Goal: Use online tool/utility: Utilize a website feature to perform a specific function

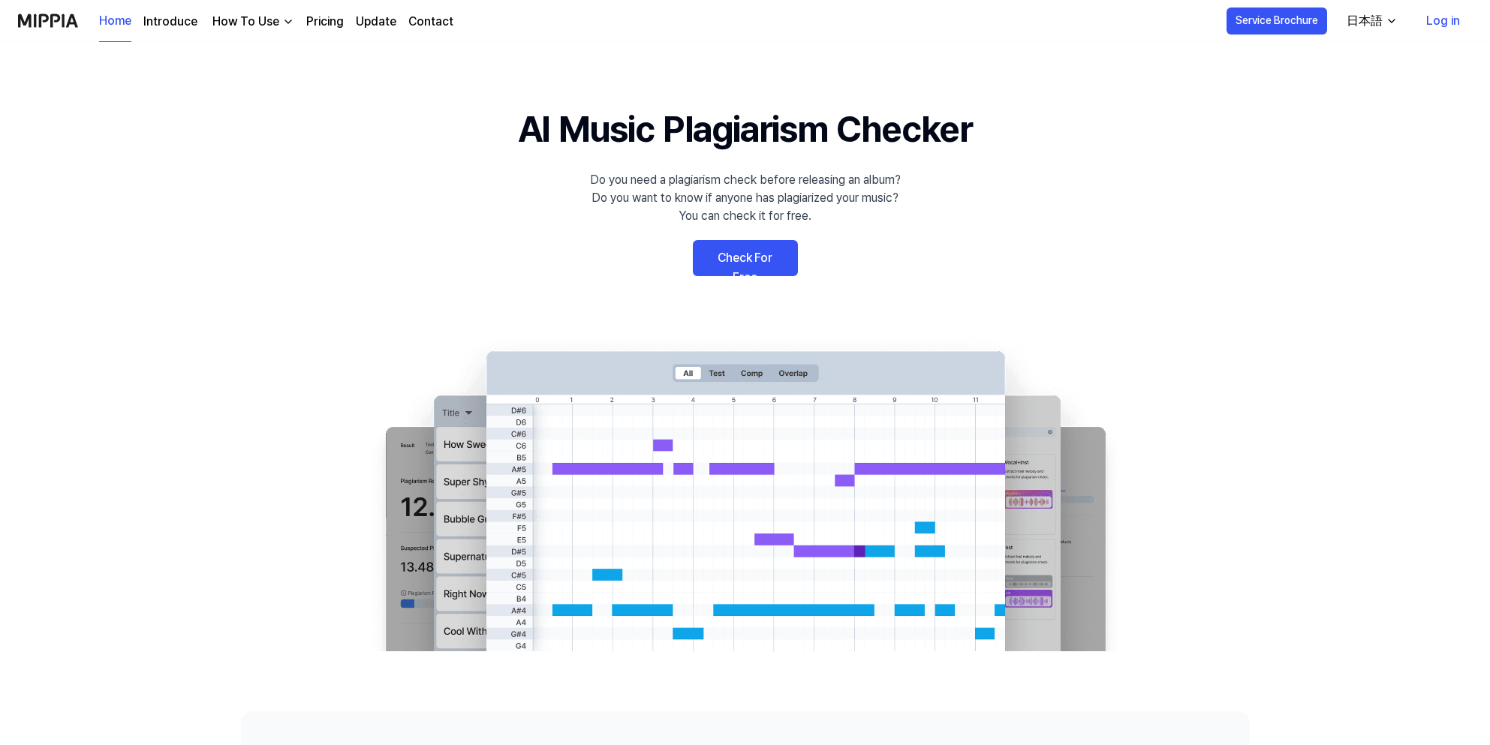
click at [773, 263] on link "Check For Free" at bounding box center [745, 258] width 105 height 36
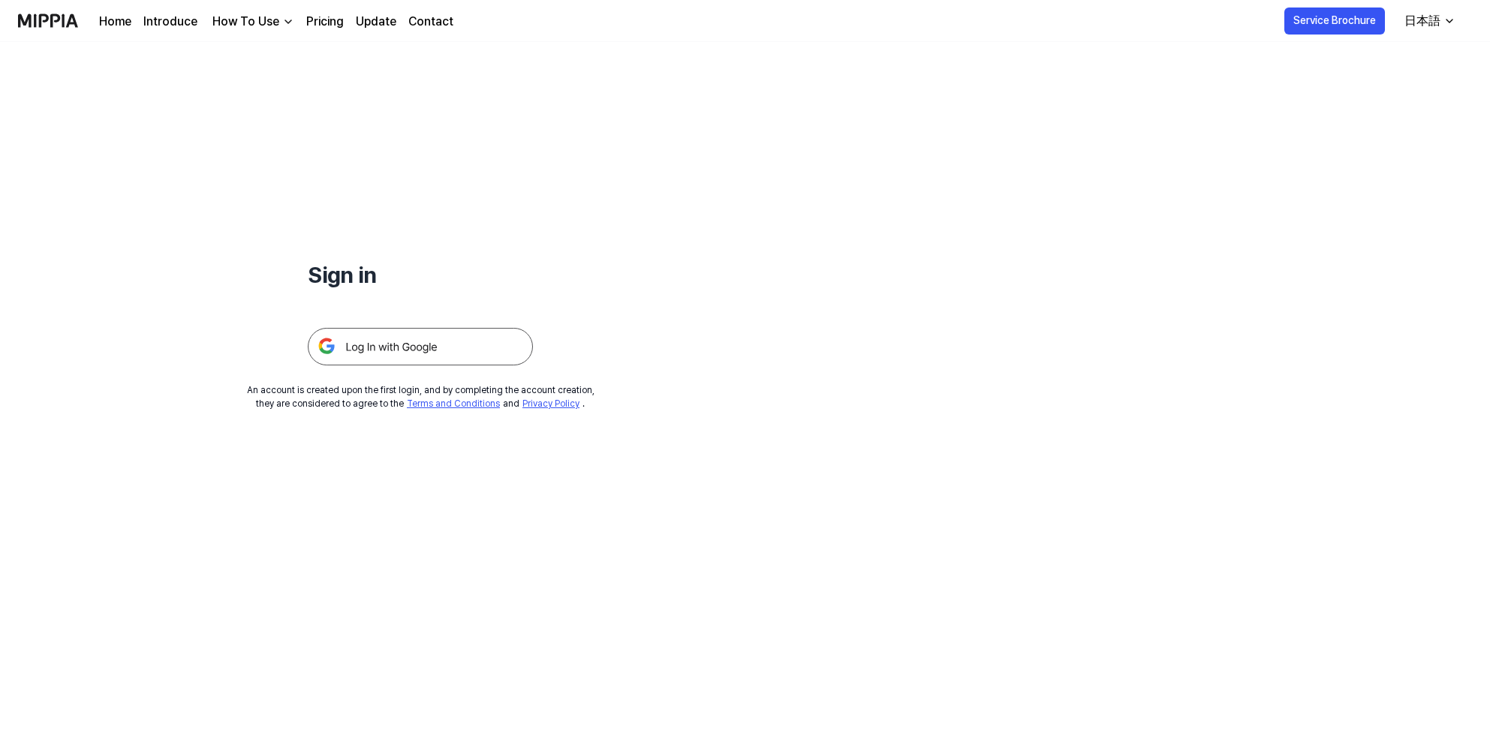
click at [454, 345] on img at bounding box center [420, 347] width 225 height 38
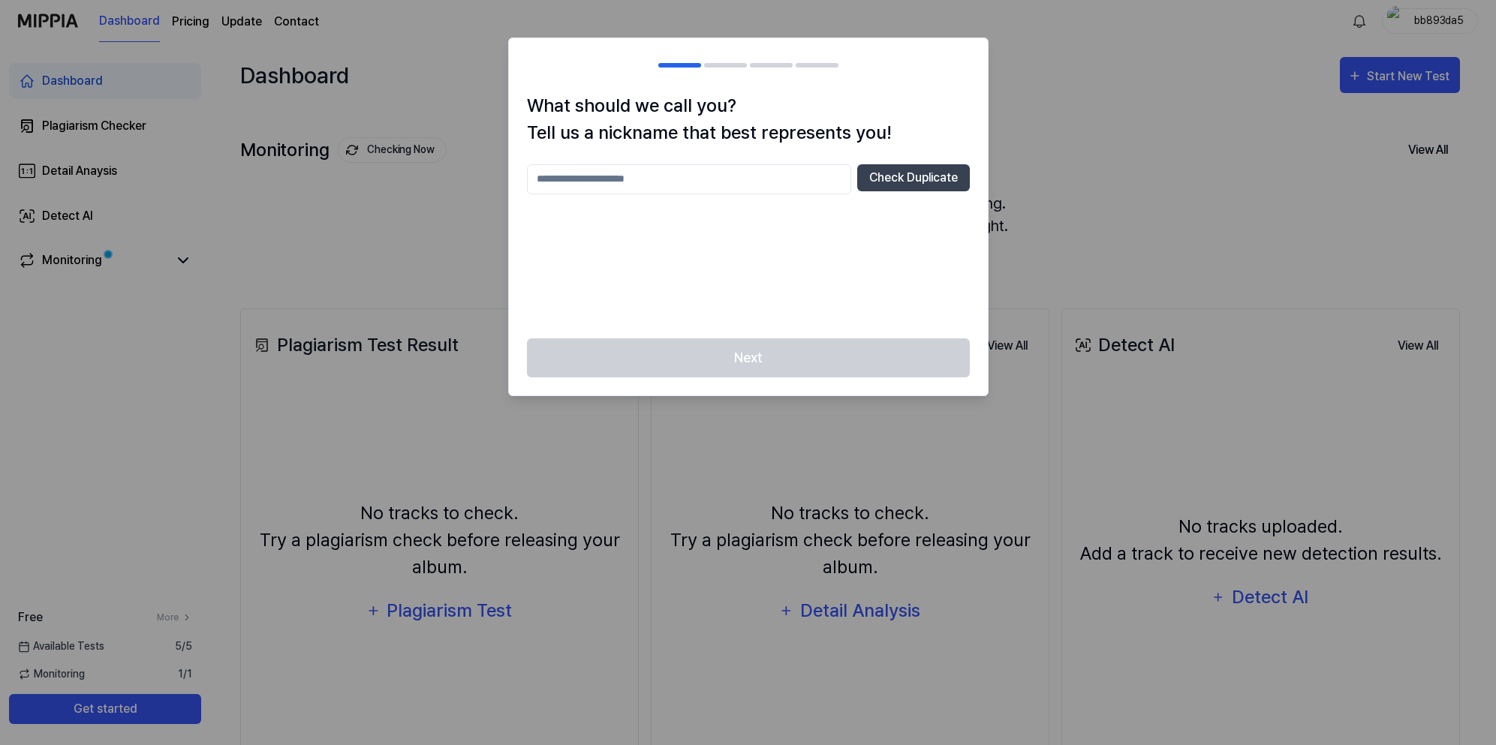
click at [625, 188] on input "text" at bounding box center [689, 179] width 324 height 30
type input "*******"
click at [915, 179] on button "Check Duplicate" at bounding box center [913, 177] width 113 height 27
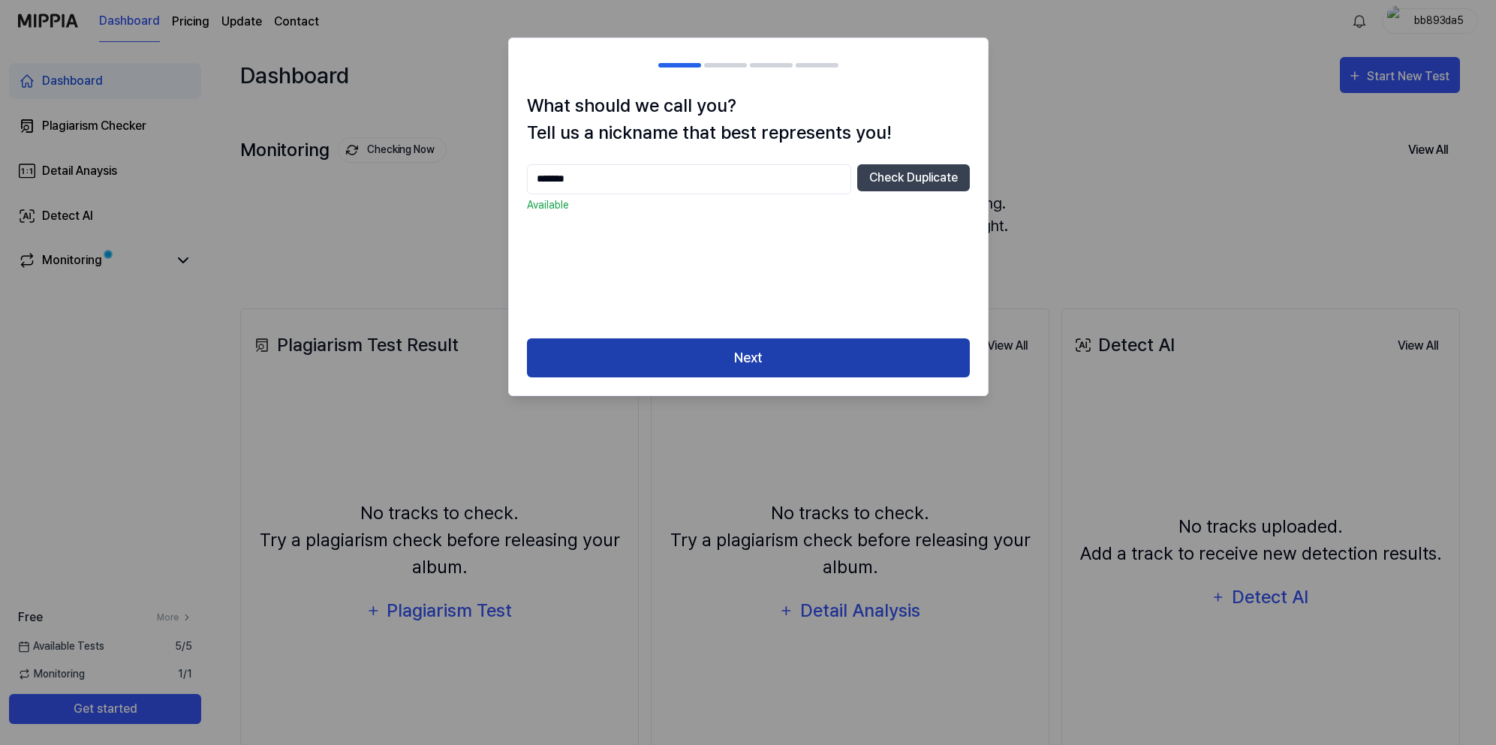
click at [796, 366] on button "Next" at bounding box center [748, 359] width 443 height 40
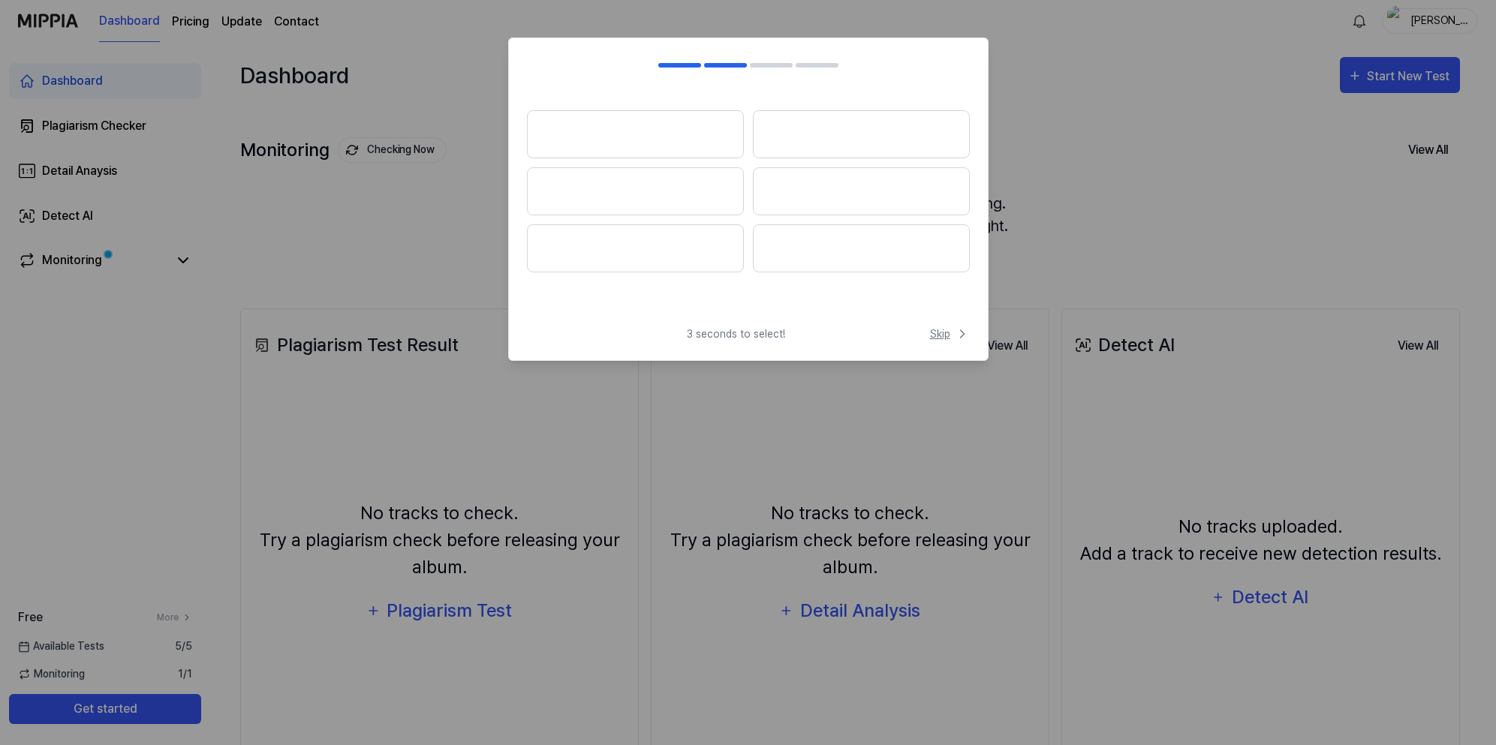
click at [947, 332] on span "Skip" at bounding box center [950, 335] width 40 height 16
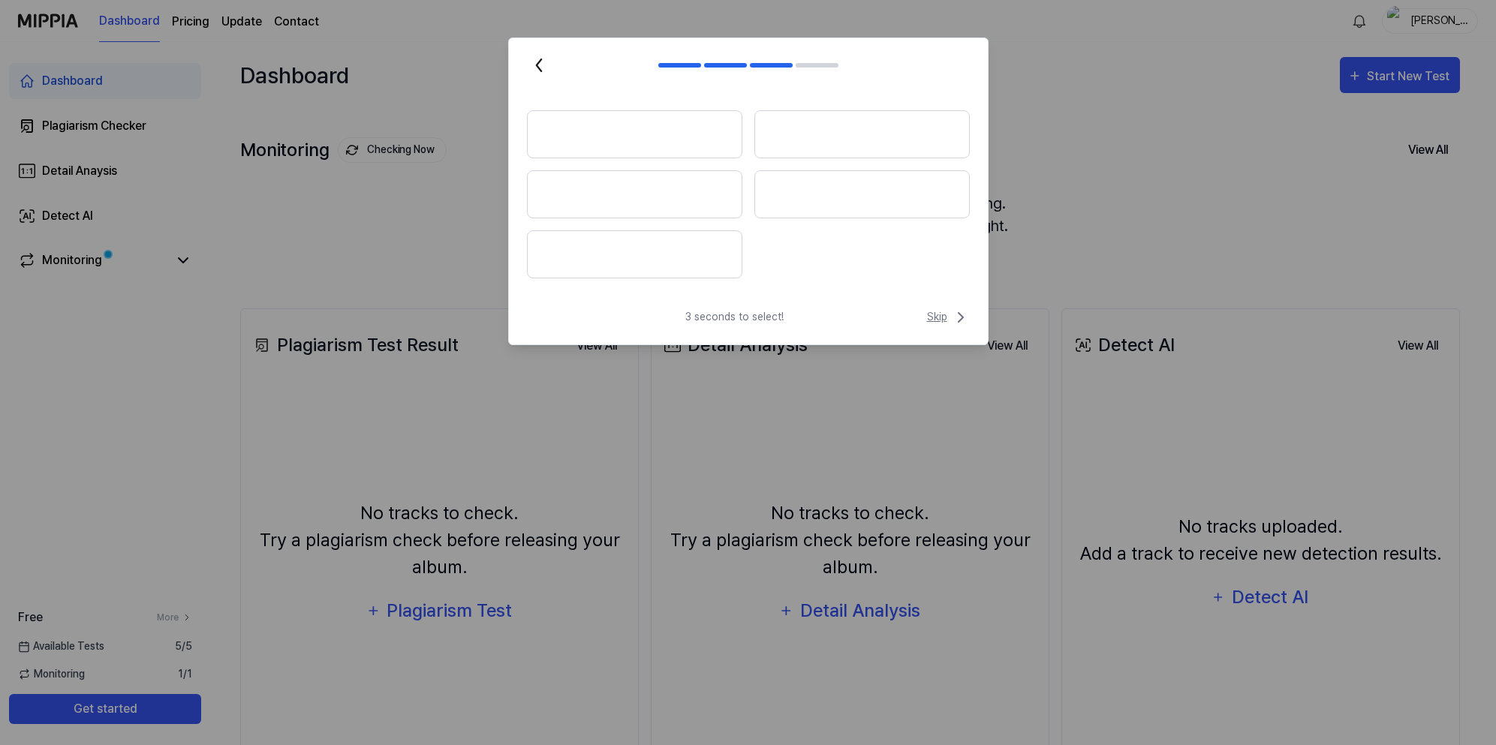
click at [947, 315] on span "Skip" at bounding box center [948, 318] width 43 height 18
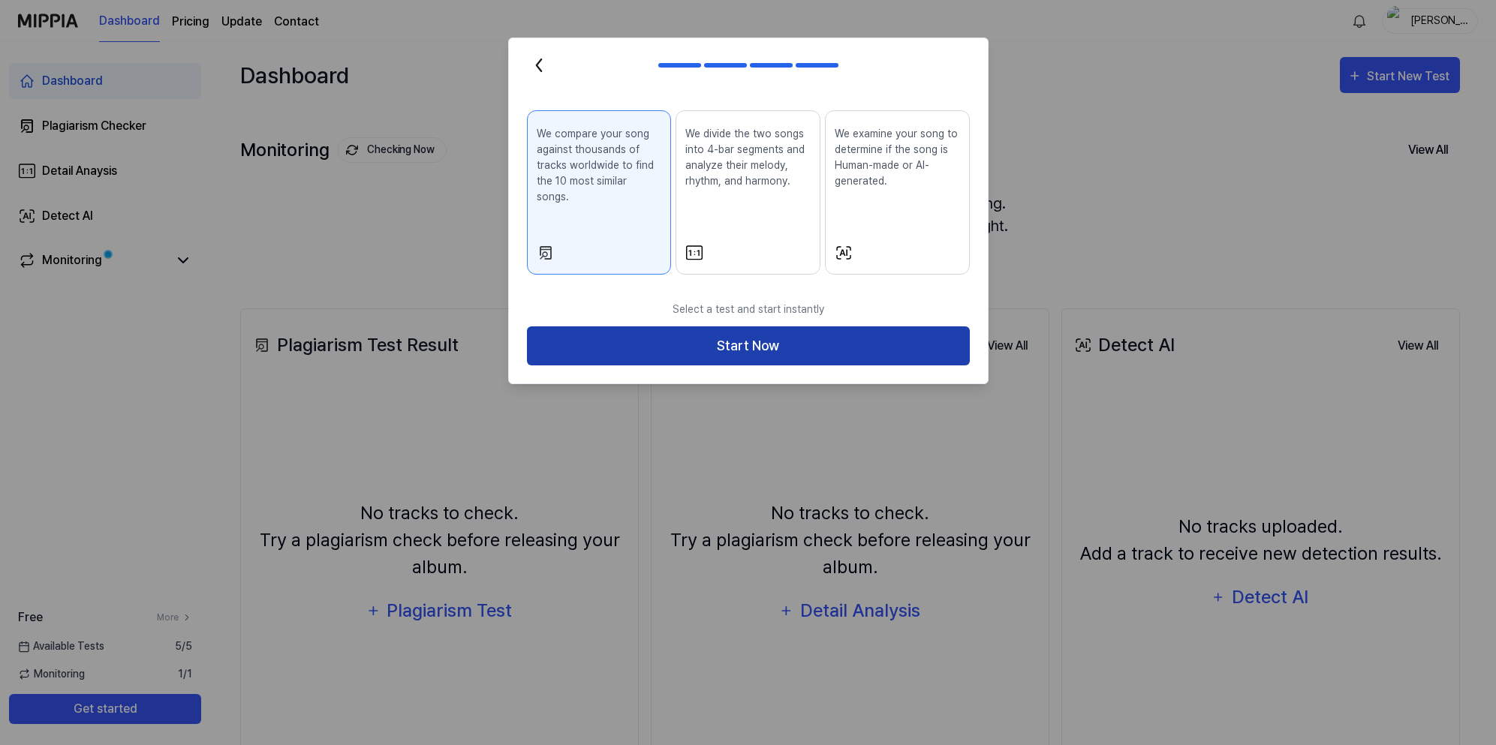
click at [756, 336] on button "Start Now" at bounding box center [748, 347] width 443 height 40
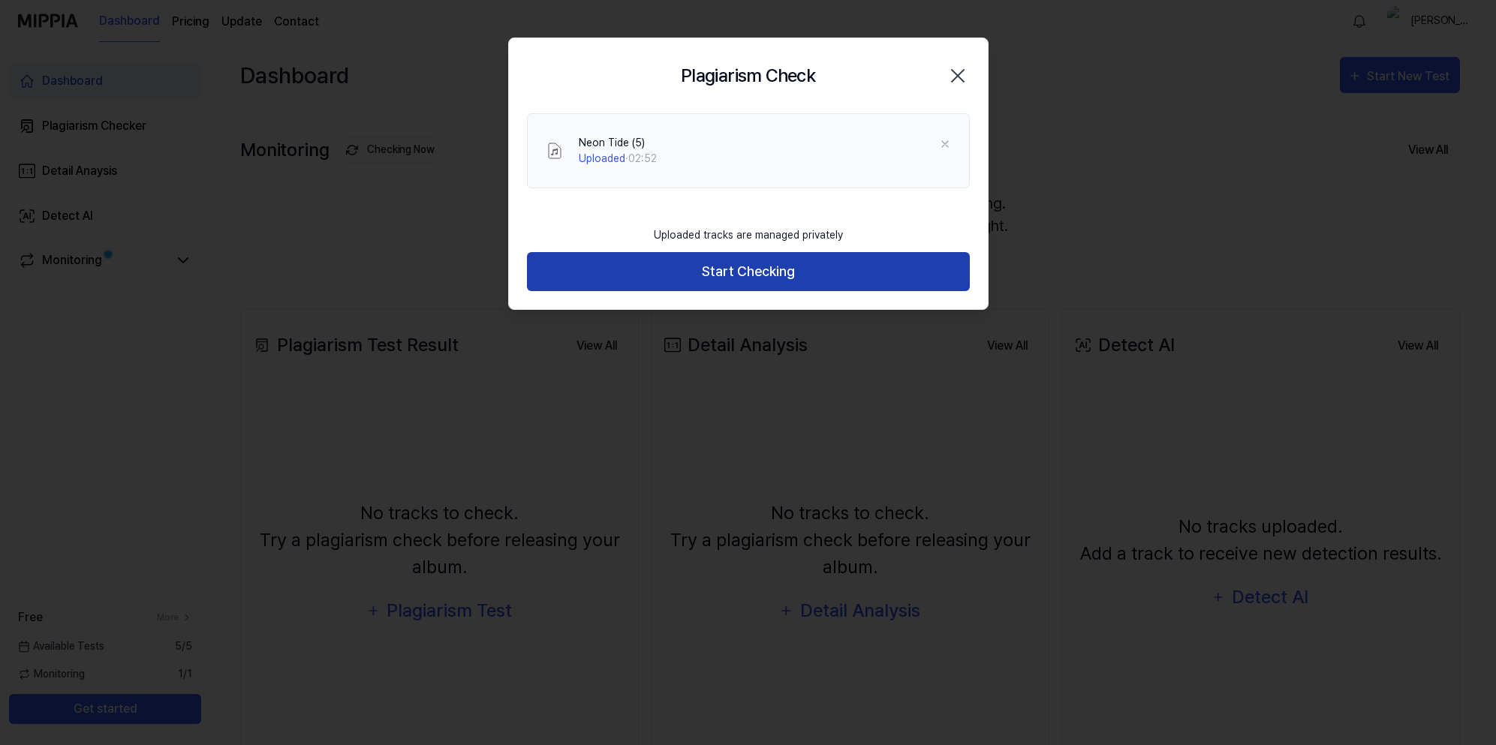
click at [751, 273] on button "Start Checking" at bounding box center [748, 272] width 443 height 40
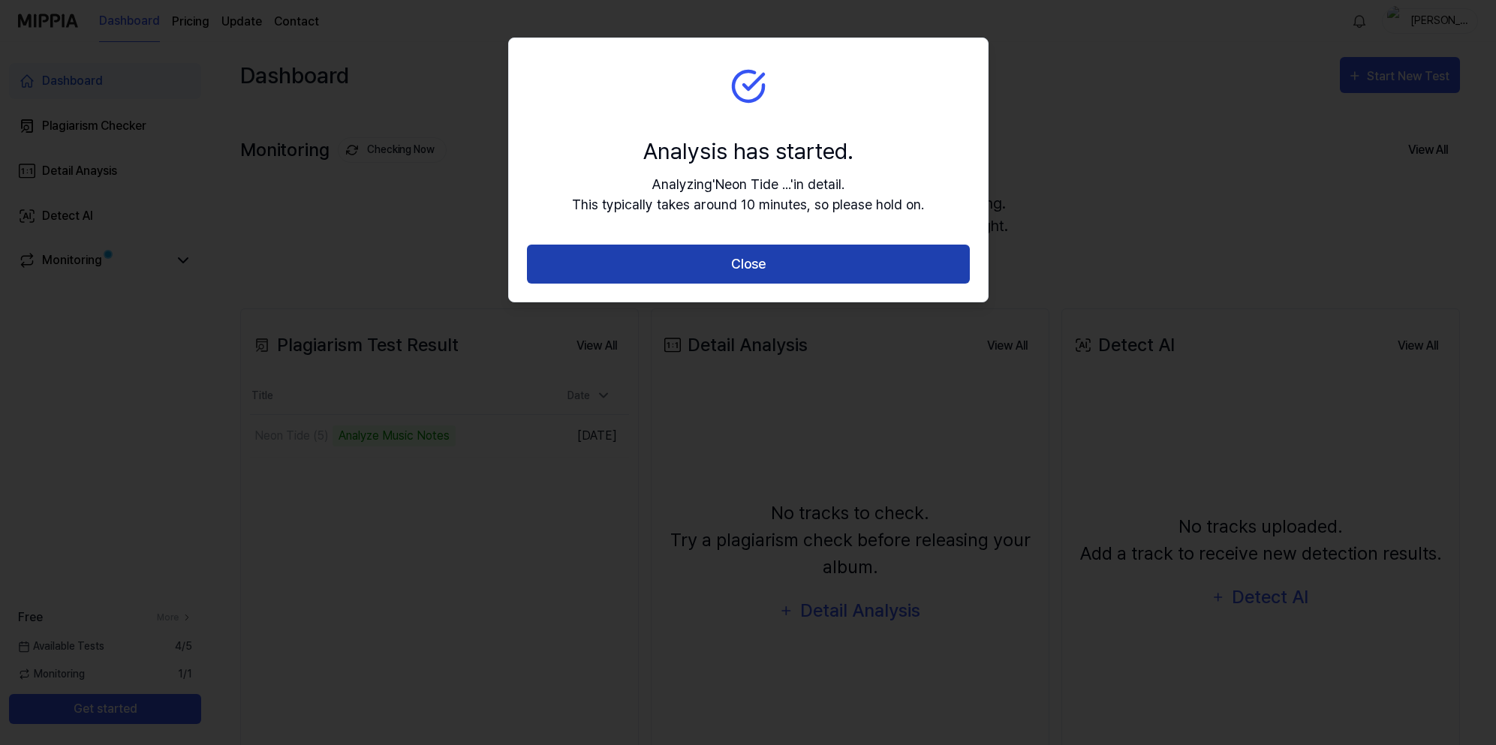
click at [743, 266] on button "Close" at bounding box center [748, 265] width 443 height 40
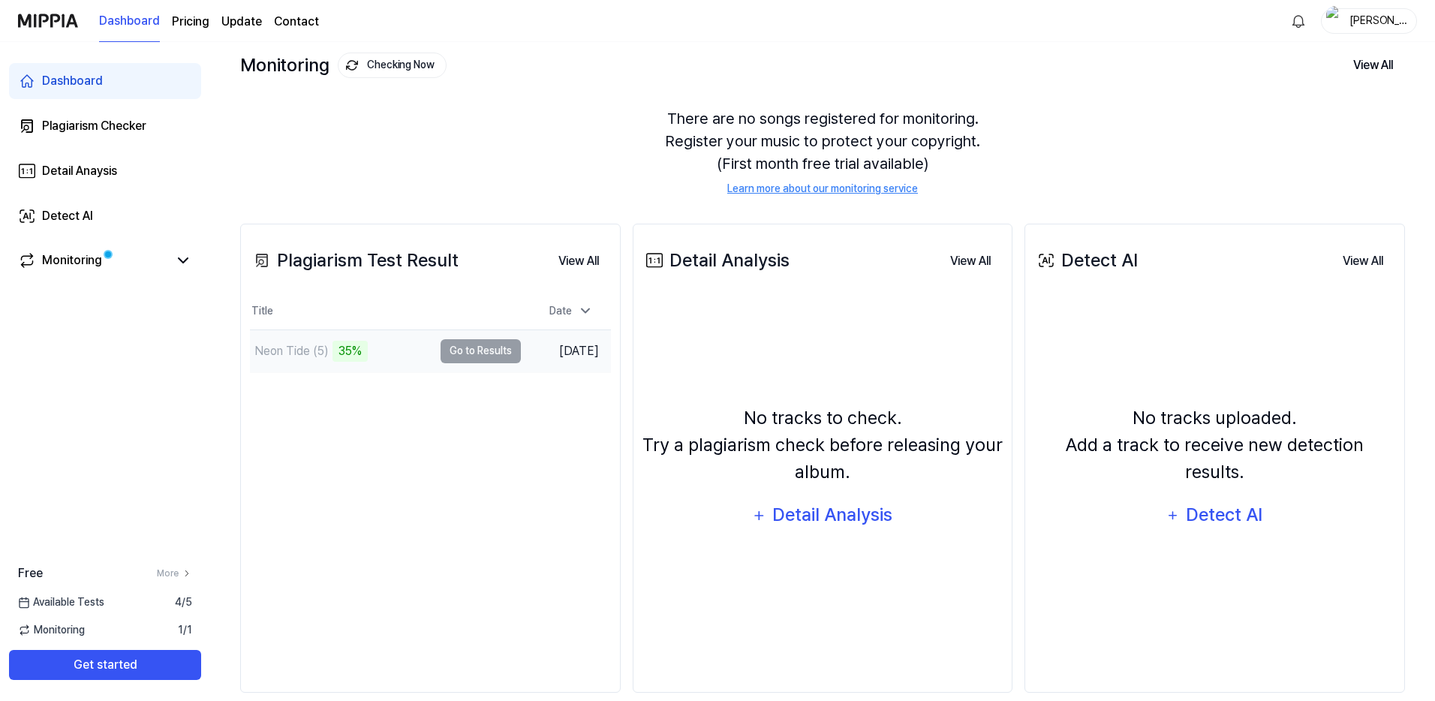
scroll to position [84, 0]
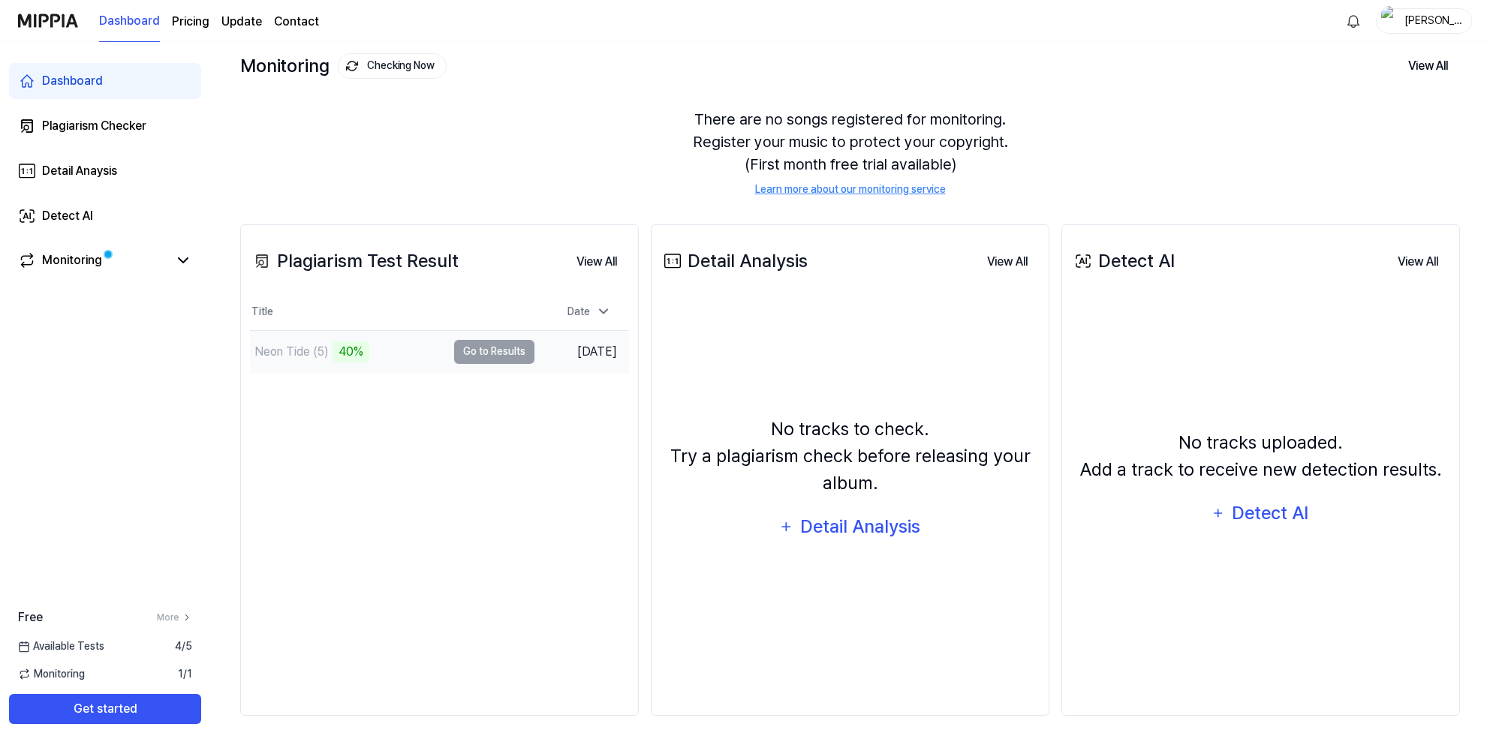
click at [488, 354] on td "Neon Tide (5) 40% Go to Results" at bounding box center [392, 352] width 285 height 42
click at [465, 344] on button "Go to Results" at bounding box center [494, 352] width 80 height 24
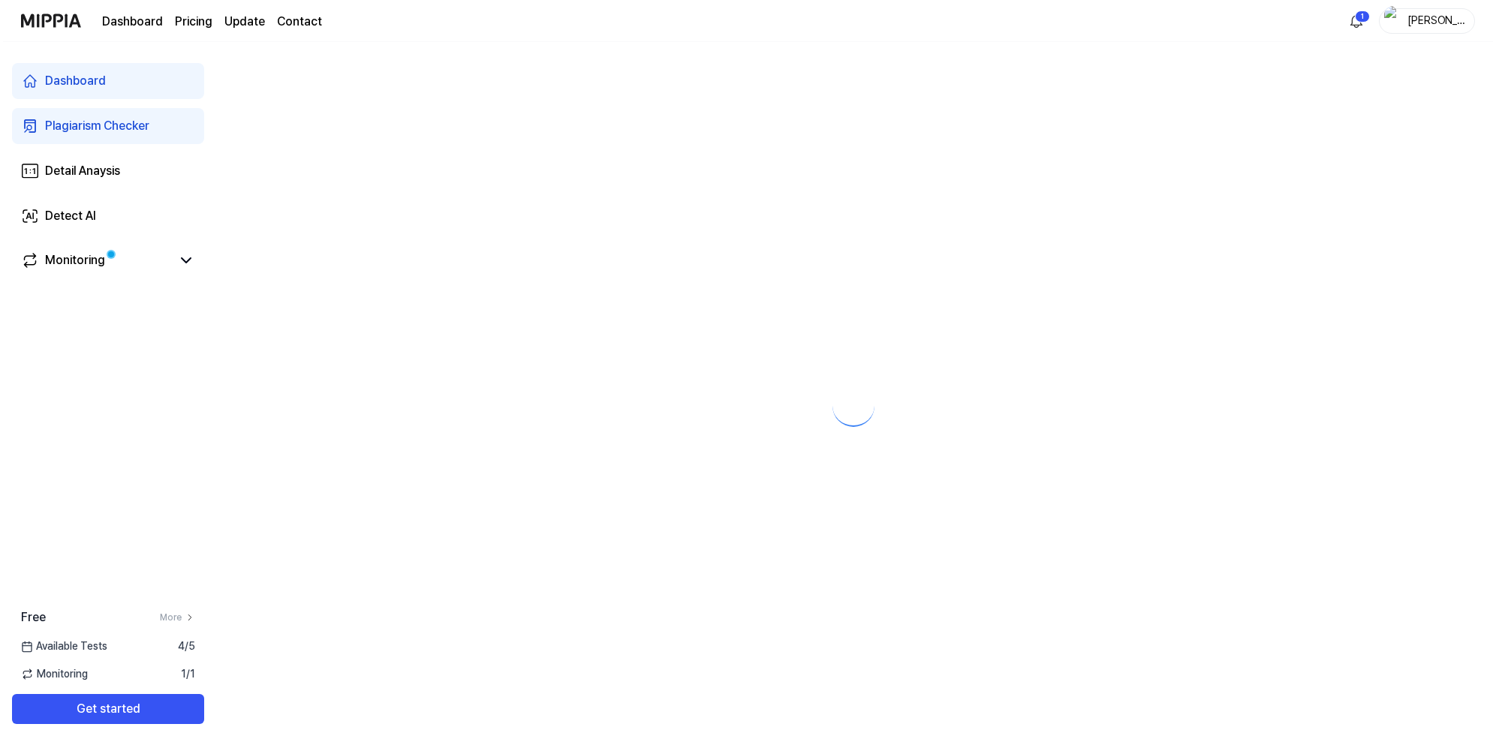
scroll to position [0, 0]
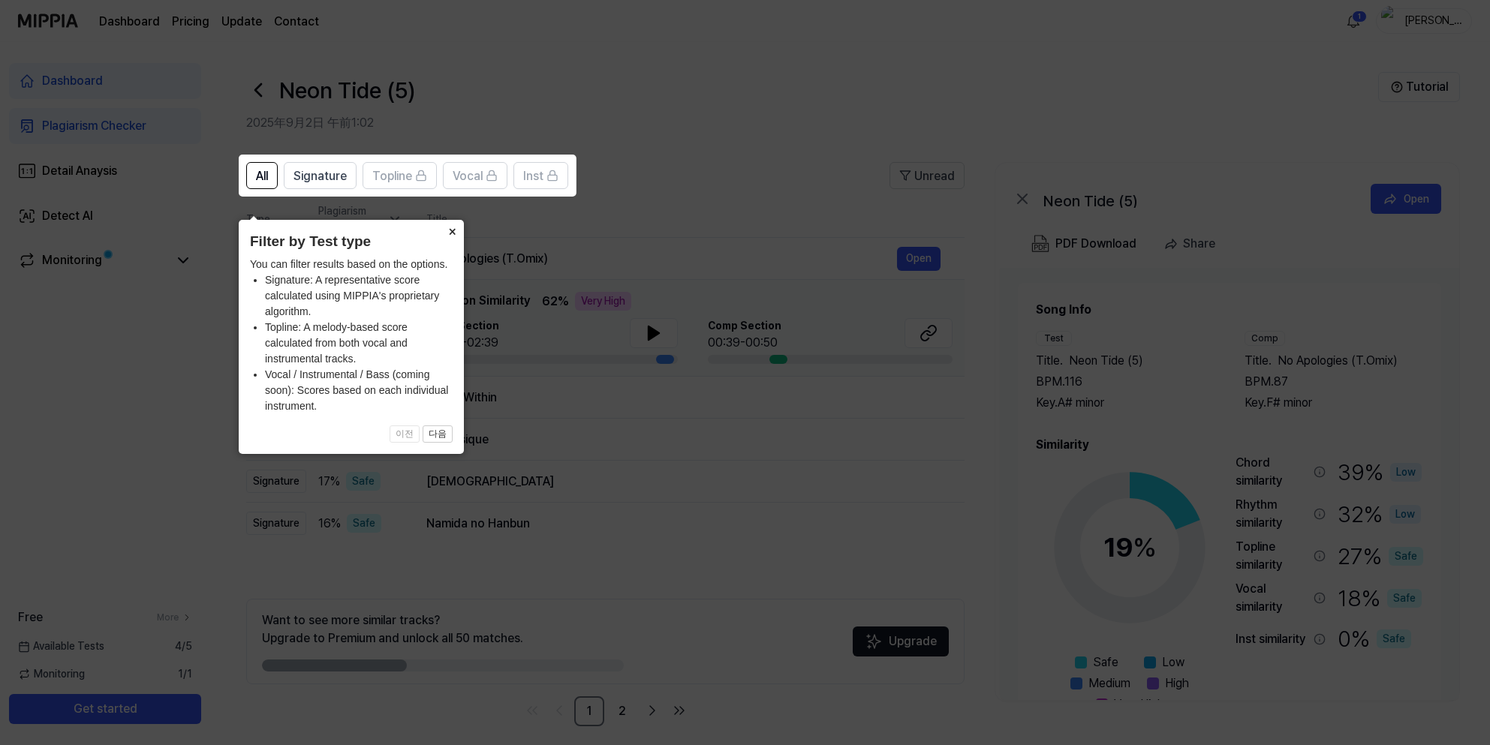
click at [452, 220] on button "×" at bounding box center [452, 230] width 24 height 21
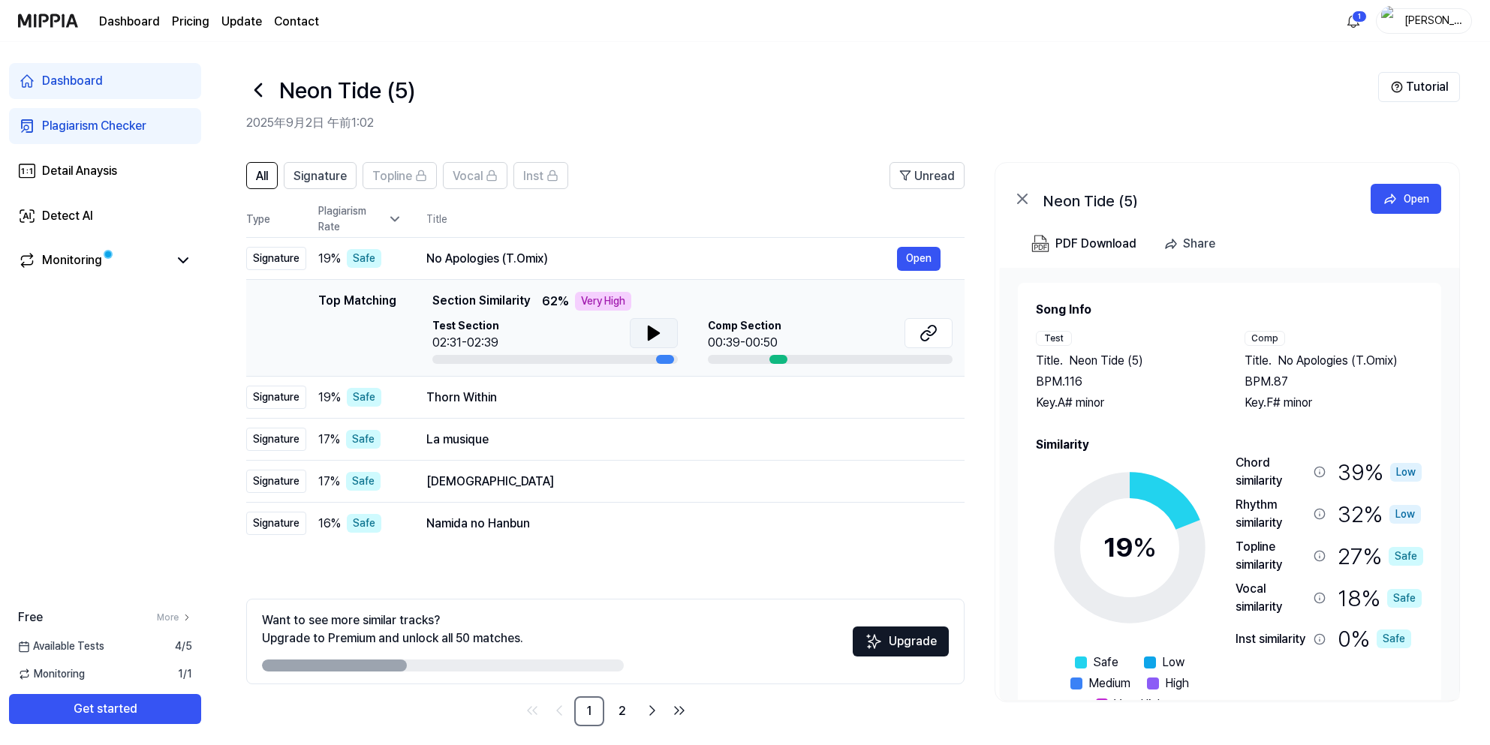
click at [661, 339] on button at bounding box center [654, 333] width 48 height 30
click at [1419, 200] on div "Open" at bounding box center [1417, 199] width 26 height 17
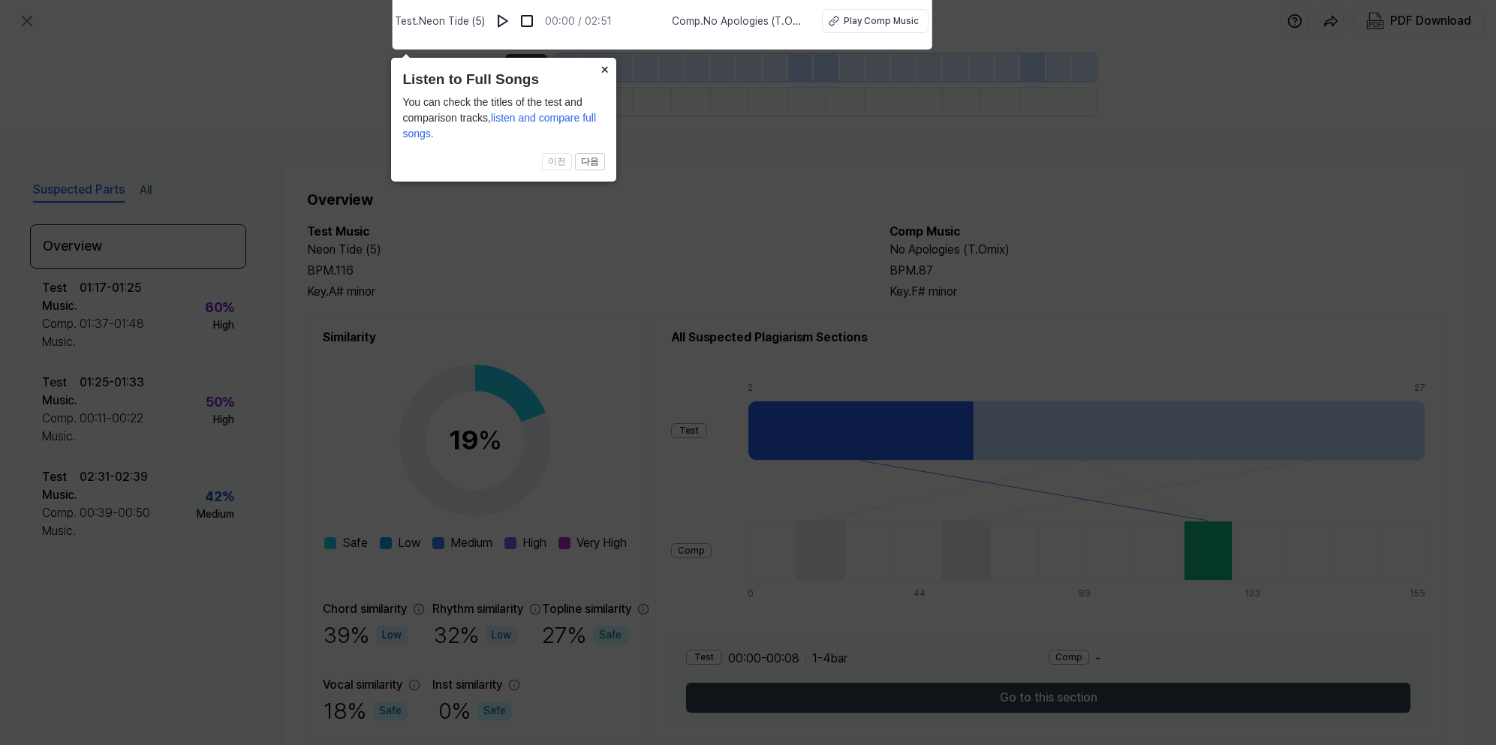
click at [609, 65] on button "×" at bounding box center [604, 68] width 24 height 21
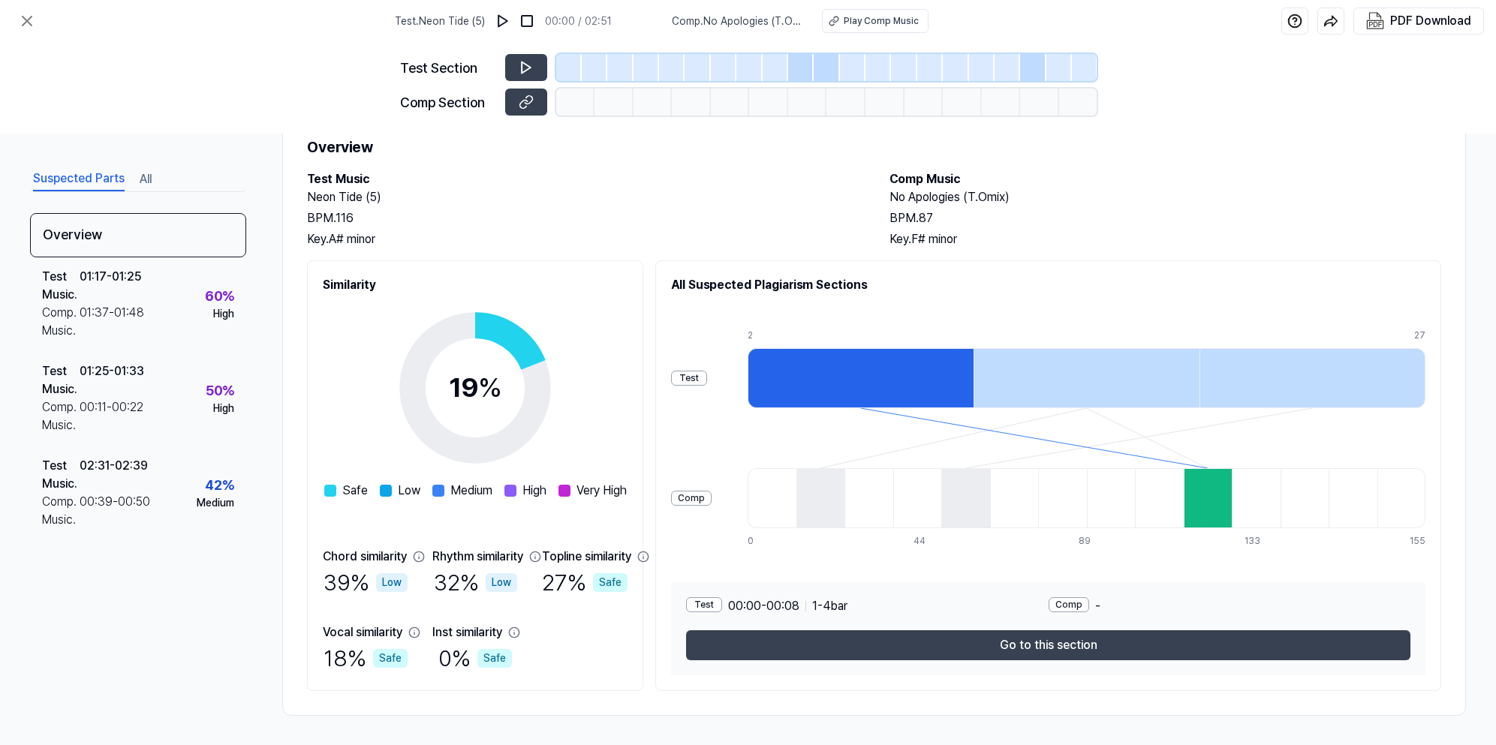
scroll to position [53, 0]
click at [194, 162] on div "Suspected Parts All Overview Test Music . 01:17 - 01:25 Comp. Music . 01:37 - 0…" at bounding box center [748, 440] width 1496 height 612
click at [170, 169] on div "Suspected Parts All" at bounding box center [138, 178] width 216 height 28
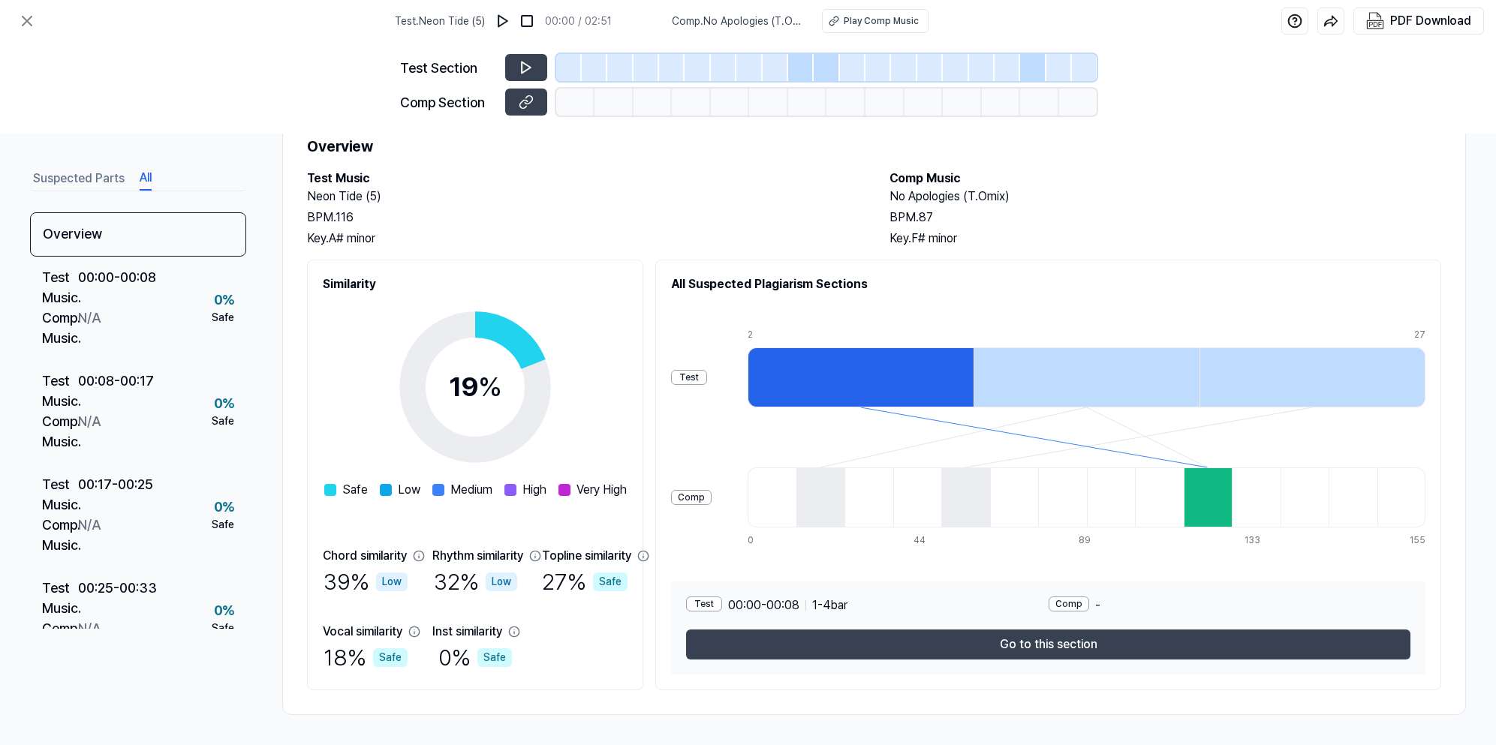
click at [152, 176] on button "All" at bounding box center [146, 179] width 12 height 24
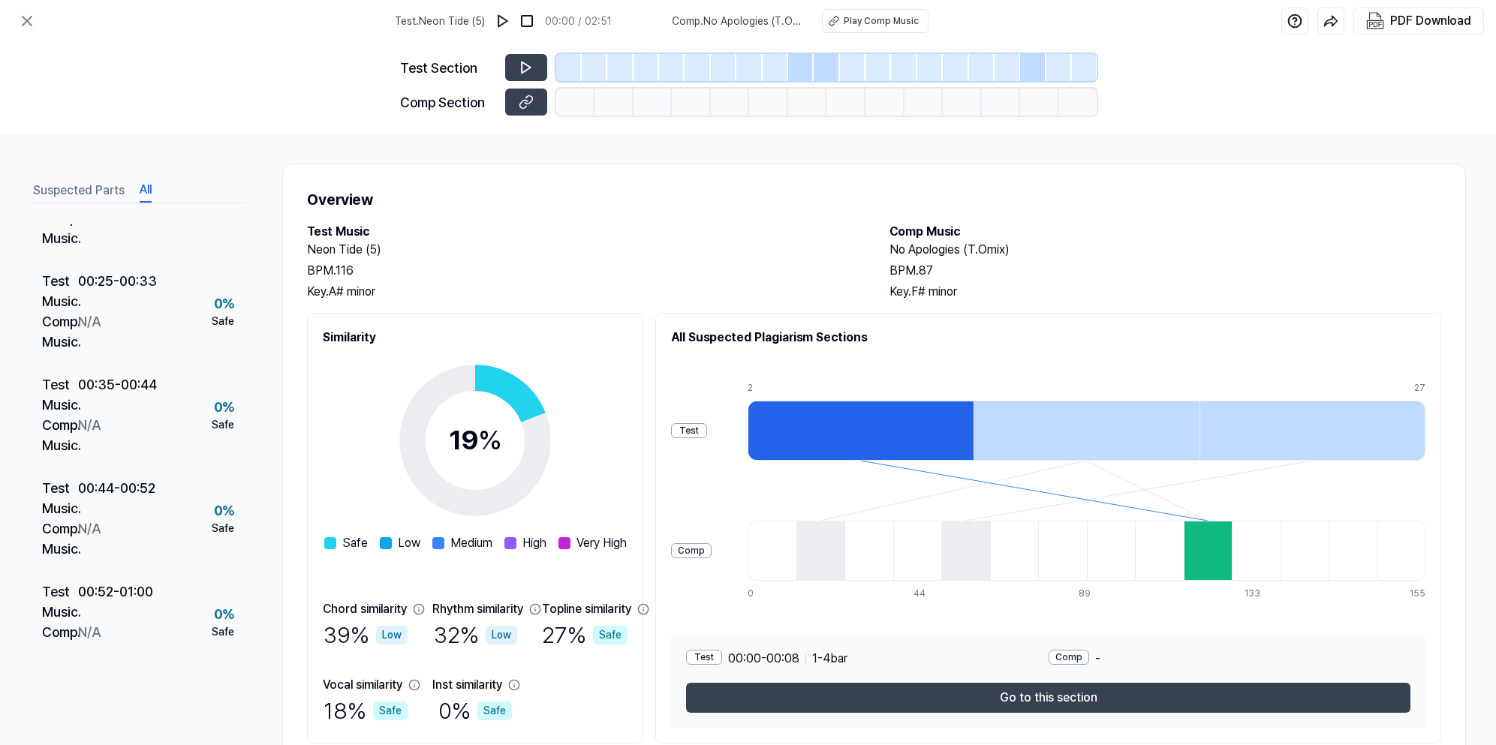
scroll to position [0, 0]
